Goal: Information Seeking & Learning: Learn about a topic

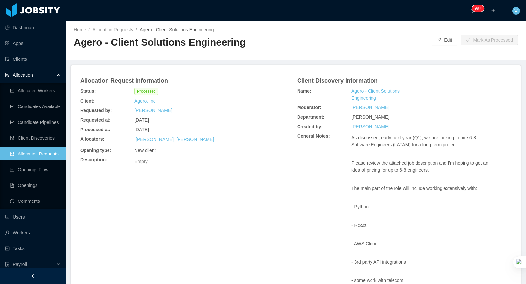
scroll to position [164, 0]
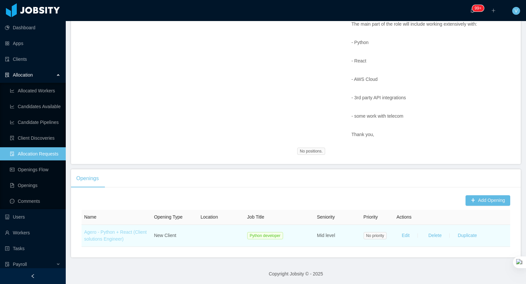
click at [117, 235] on link "Agero - Python + React (Client solutions Engineer)" at bounding box center [115, 235] width 62 height 12
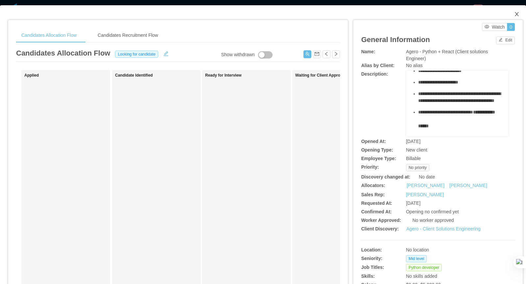
drag, startPoint x: 515, startPoint y: 14, endPoint x: 154, endPoint y: 65, distance: 364.5
click at [515, 14] on icon "icon: close" at bounding box center [516, 13] width 5 height 5
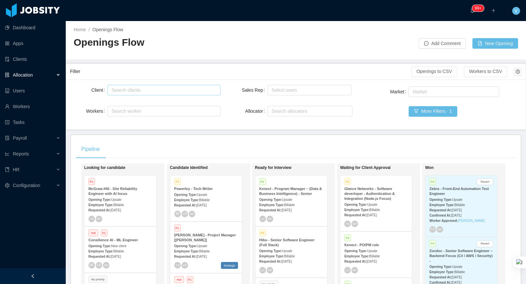
click at [172, 90] on div "Search clients" at bounding box center [162, 90] width 102 height 7
type input "*"
type input "****"
click at [131, 101] on li "Hibu" at bounding box center [163, 102] width 113 height 11
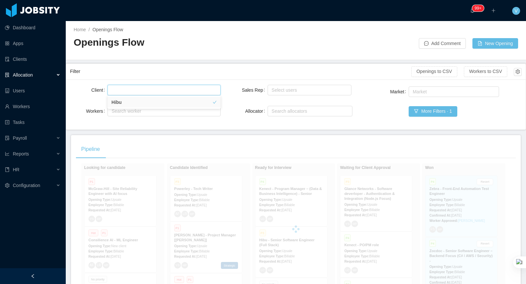
click at [178, 72] on div "Filter" at bounding box center [240, 71] width 341 height 12
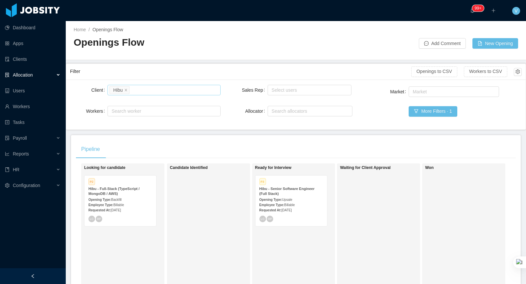
click at [136, 91] on div "Search clients Hibu" at bounding box center [162, 90] width 107 height 10
click at [162, 88] on div "Search clients Hibu" at bounding box center [162, 90] width 107 height 10
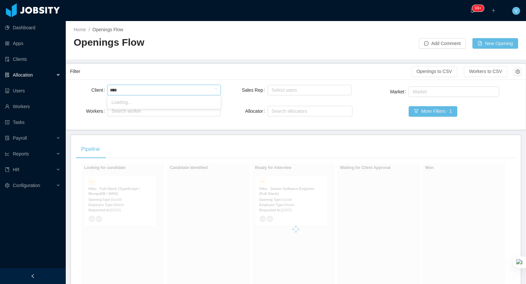
type input "*****"
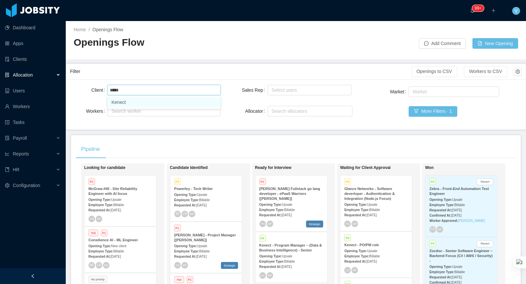
click at [130, 102] on li "Kenect" at bounding box center [163, 102] width 113 height 11
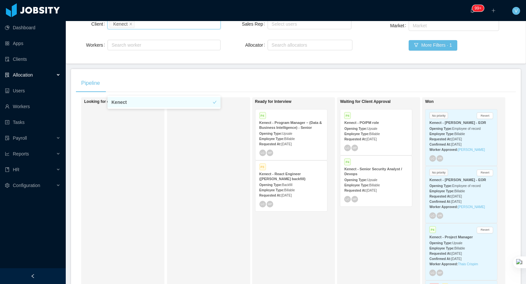
scroll to position [82, 0]
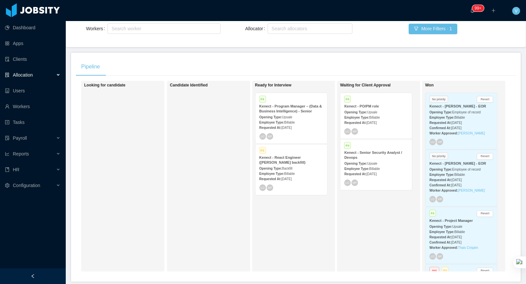
click at [286, 232] on div "Ready for Interview P4 Kenect - Program Manager – (Data & Business Intelligence…" at bounding box center [301, 176] width 92 height 185
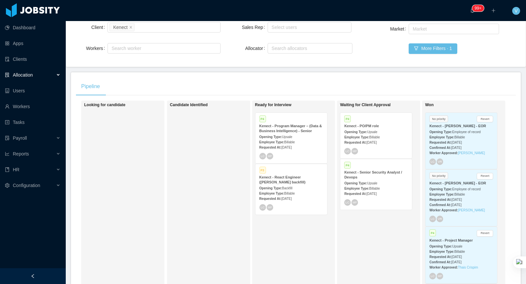
scroll to position [0, 0]
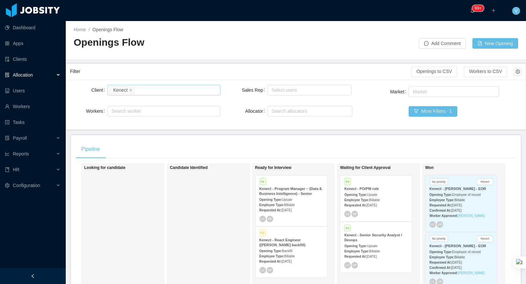
click at [150, 92] on div "Search clients Kenect" at bounding box center [162, 90] width 107 height 10
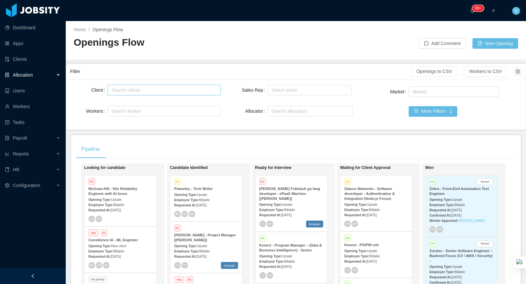
type input "*"
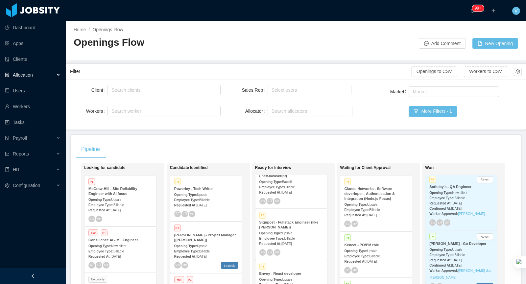
scroll to position [523, 0]
click at [162, 89] on div "Search clients" at bounding box center [162, 90] width 102 height 7
type input "*****"
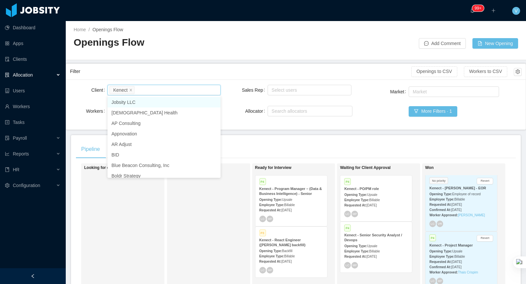
scroll to position [56, 0]
click at [240, 126] on div "Client Search clients Kenect Workers Search worker Sales Rep Select users Alloc…" at bounding box center [295, 104] width 459 height 50
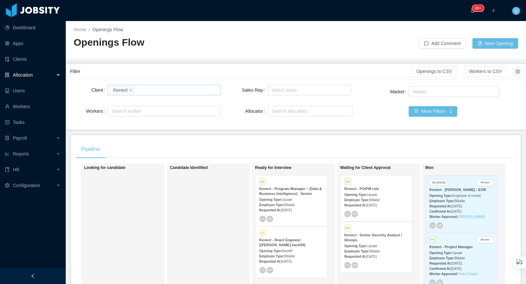
click at [150, 89] on div "Search clients Kenect" at bounding box center [162, 90] width 107 height 10
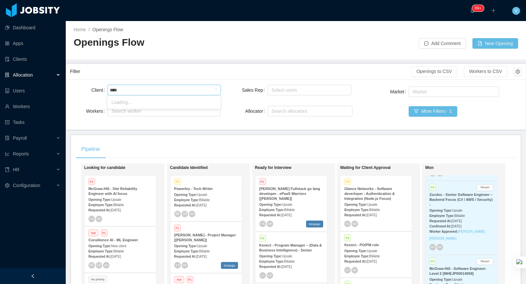
type input "*****"
click at [152, 106] on li "Creed Interactive" at bounding box center [163, 102] width 113 height 11
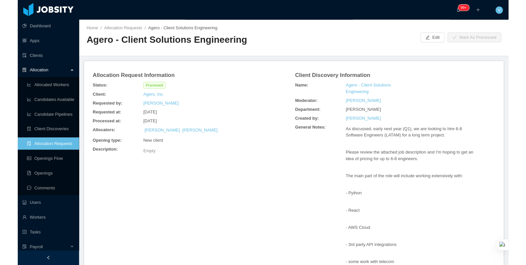
scroll to position [164, 0]
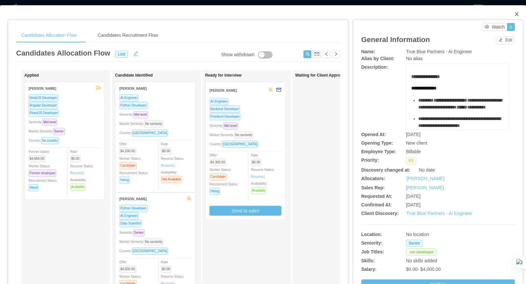
drag, startPoint x: 514, startPoint y: 11, endPoint x: 117, endPoint y: 129, distance: 414.6
click at [514, 11] on icon "icon: close" at bounding box center [516, 13] width 5 height 5
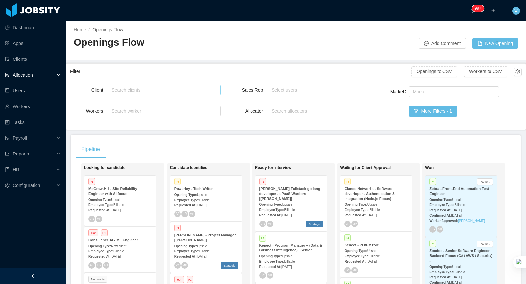
click at [155, 93] on div "Search clients" at bounding box center [162, 90] width 107 height 10
type input "****"
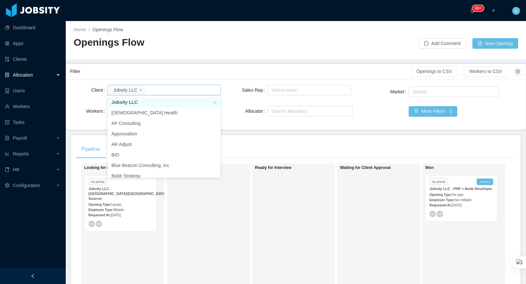
click at [160, 89] on div "Search clients Jobsity LLC" at bounding box center [162, 90] width 107 height 10
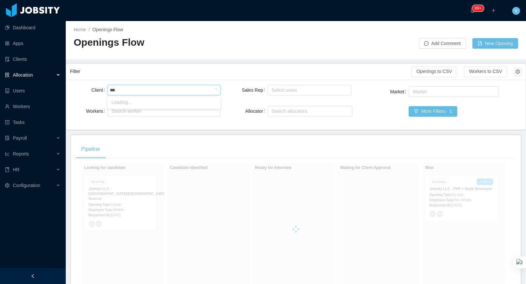
type input "****"
click at [132, 101] on li "Glance Networks" at bounding box center [163, 102] width 113 height 11
click at [211, 73] on div "Filter" at bounding box center [240, 71] width 341 height 12
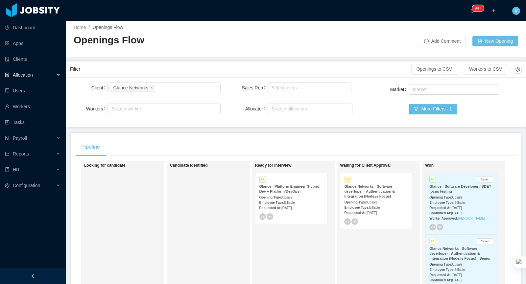
scroll to position [1, 0]
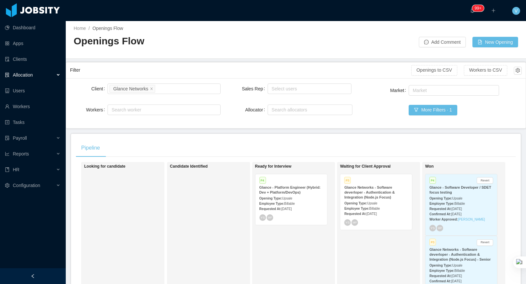
click at [296, 194] on div "Opening Type: Upsale" at bounding box center [291, 197] width 64 height 7
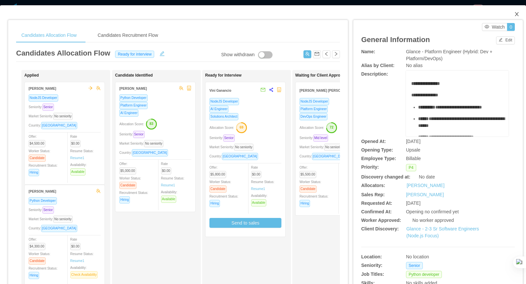
drag, startPoint x: 515, startPoint y: 14, endPoint x: 306, endPoint y: 14, distance: 209.2
click at [515, 14] on icon "icon: close" at bounding box center [516, 13] width 5 height 5
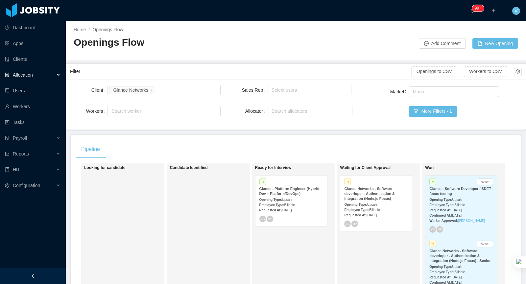
scroll to position [2, 0]
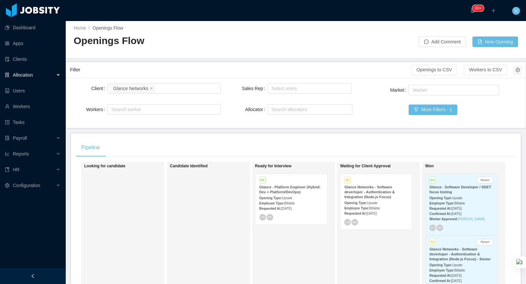
click at [250, 44] on h2 "Openings Flow" at bounding box center [185, 40] width 222 height 13
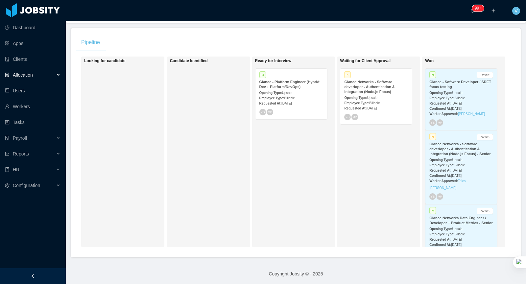
scroll to position [0, 0]
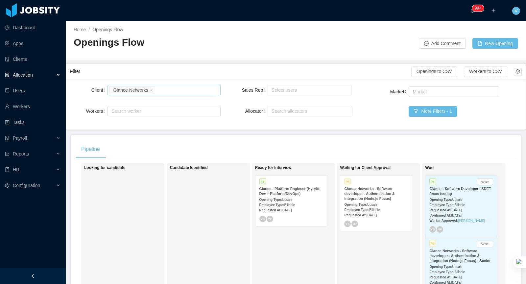
click at [167, 91] on div "Search clients Glance Networks" at bounding box center [162, 90] width 107 height 10
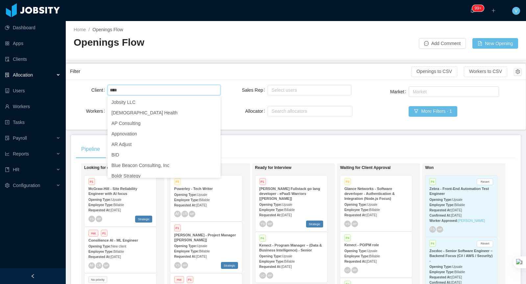
type input "*****"
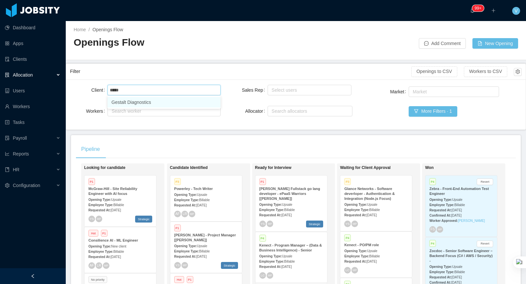
click at [153, 102] on li "Gestalt Diagnostics" at bounding box center [163, 102] width 113 height 11
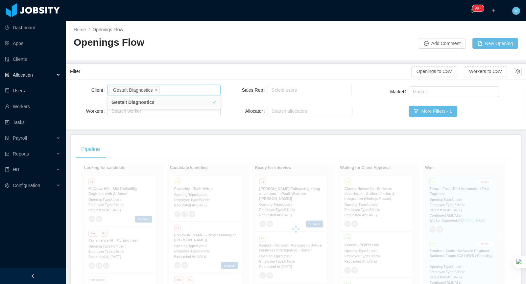
click at [222, 56] on div "Home / Openings Flow / Openings Flow Add Comment New Opening" at bounding box center [296, 40] width 460 height 39
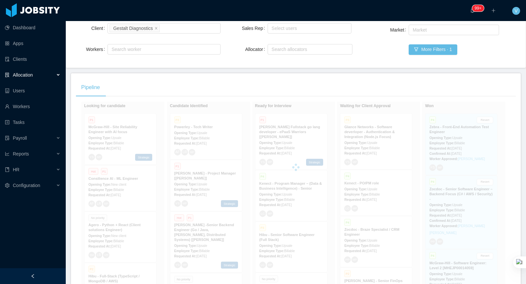
scroll to position [107, 0]
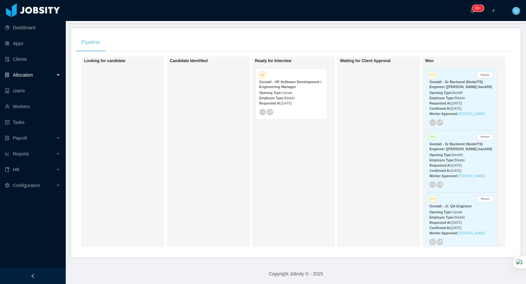
click at [309, 95] on div "Employee Type: Billable" at bounding box center [291, 97] width 64 height 7
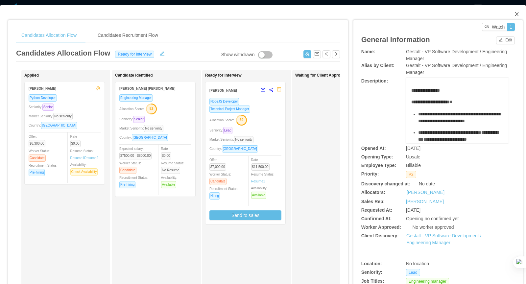
click at [518, 13] on icon "icon: close" at bounding box center [516, 13] width 5 height 5
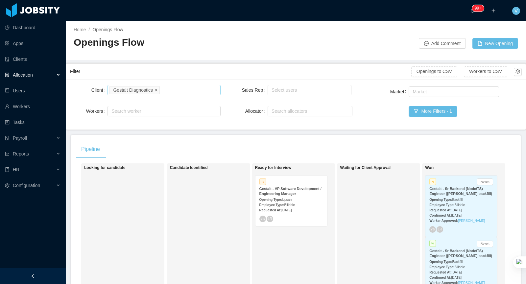
click at [157, 90] on icon "icon: close" at bounding box center [155, 89] width 3 height 3
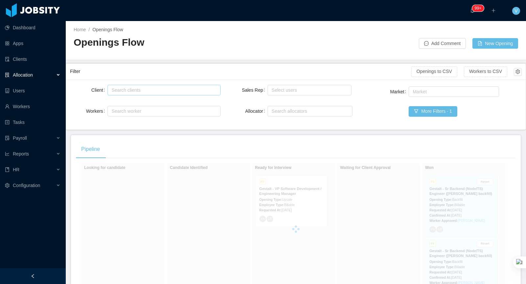
click at [176, 90] on div "Search clients" at bounding box center [162, 90] width 102 height 7
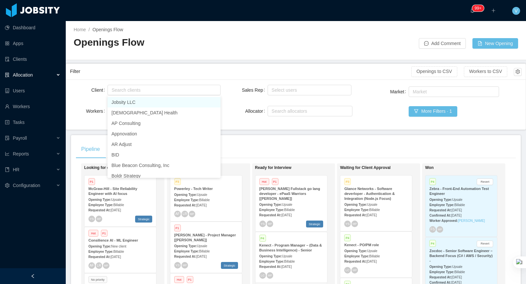
click at [169, 59] on div "Home / Openings Flow / Openings Flow Add Comment New Opening" at bounding box center [296, 40] width 460 height 39
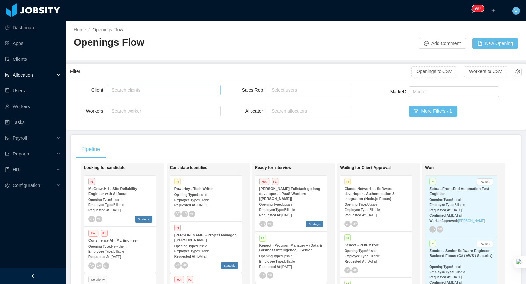
drag, startPoint x: 143, startPoint y: 91, endPoint x: 160, endPoint y: 88, distance: 17.3
click at [143, 91] on div "Search clients" at bounding box center [162, 90] width 102 height 7
click at [160, 89] on div "Search clients" at bounding box center [162, 90] width 102 height 7
click at [143, 87] on div "Search clients" at bounding box center [162, 90] width 102 height 7
type input "****"
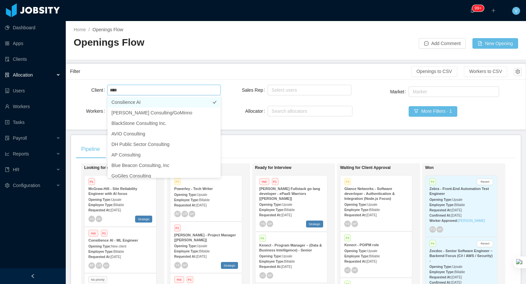
click at [153, 103] on li "Consilience AI" at bounding box center [163, 102] width 113 height 11
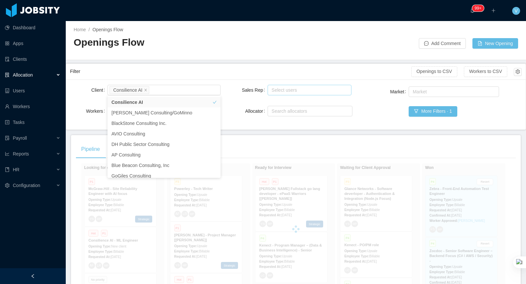
drag, startPoint x: 303, startPoint y: 57, endPoint x: 318, endPoint y: 88, distance: 34.7
click at [303, 57] on div "Home / Openings Flow / Openings Flow Add Comment New Opening" at bounding box center [296, 40] width 460 height 39
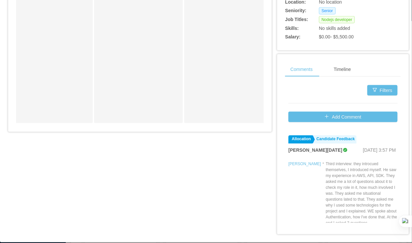
scroll to position [83, 0]
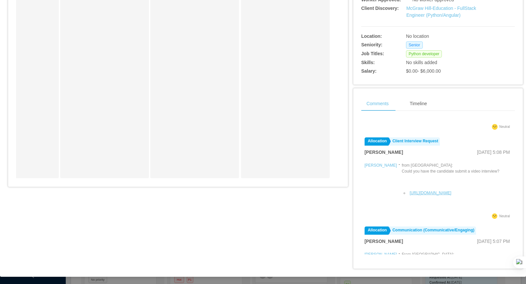
scroll to position [104, 0]
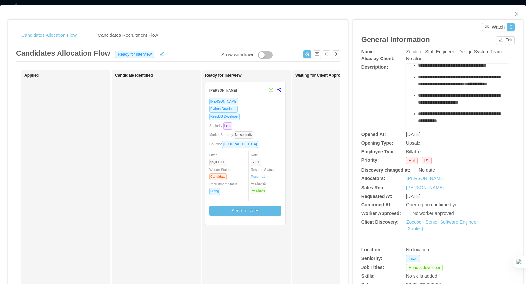
scroll to position [115, 0]
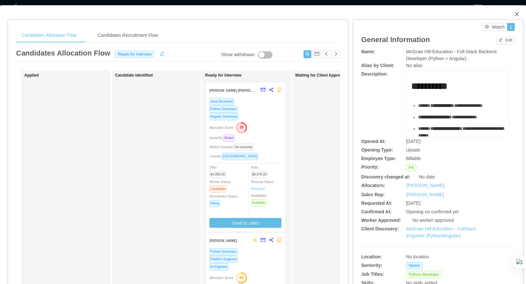
click at [519, 14] on icon "icon: close" at bounding box center [516, 13] width 5 height 5
